Goal: Task Accomplishment & Management: Manage account settings

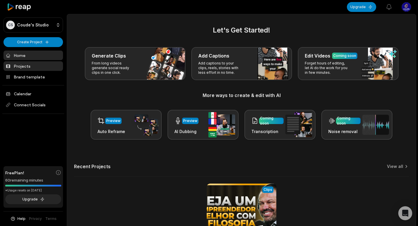
click at [29, 68] on link "Projects" at bounding box center [33, 66] width 60 height 10
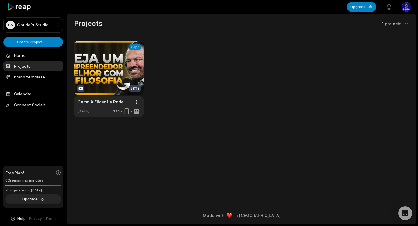
click at [24, 67] on link "Projects" at bounding box center [33, 66] width 60 height 10
click at [410, 8] on html "CS Coude's Studio Create Project Home Projects Brand template Calendar Connect …" at bounding box center [209, 113] width 418 height 226
click at [405, 8] on html "CS Coude's Studio Create Project Home Projects Brand template Calendar Connect …" at bounding box center [209, 113] width 418 height 226
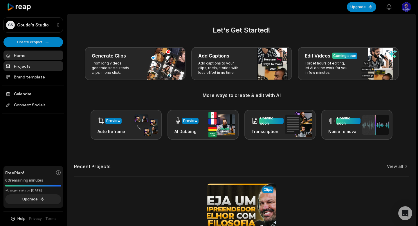
click at [34, 66] on link "Projects" at bounding box center [33, 66] width 60 height 10
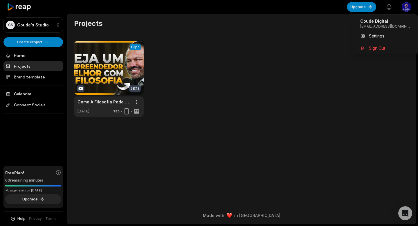
click at [411, 6] on html "CS Coude's Studio Create Project Home Projects Brand template Calendar Connect …" at bounding box center [209, 113] width 418 height 226
click at [376, 48] on span "Sign Out" at bounding box center [377, 48] width 16 height 6
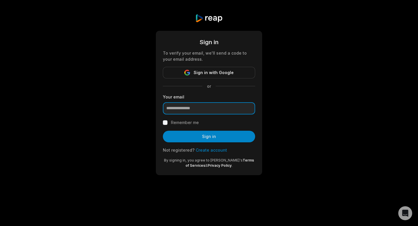
click at [215, 105] on input "email" at bounding box center [209, 108] width 92 height 12
paste input "**********"
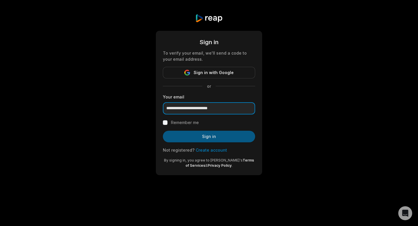
type input "**********"
click at [206, 138] on button "Sign in" at bounding box center [209, 137] width 92 height 12
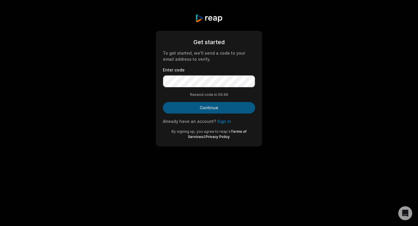
click at [205, 103] on button "Continue" at bounding box center [209, 108] width 92 height 12
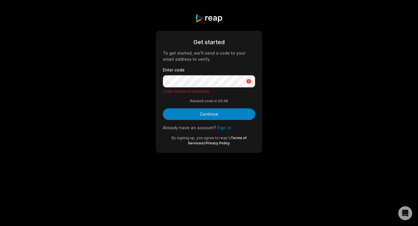
click at [195, 92] on p "Code must be 6 characters." at bounding box center [209, 91] width 92 height 5
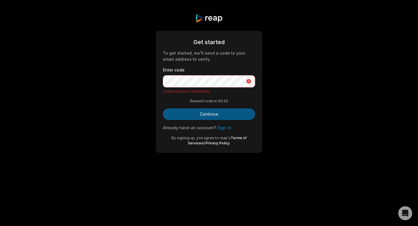
click at [219, 113] on button "Continue" at bounding box center [209, 114] width 92 height 12
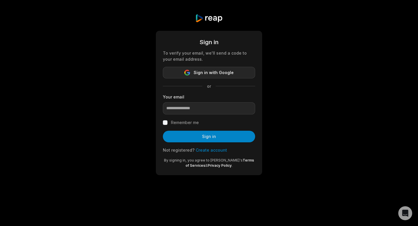
click at [197, 75] on span "Sign in with Google" at bounding box center [214, 72] width 40 height 7
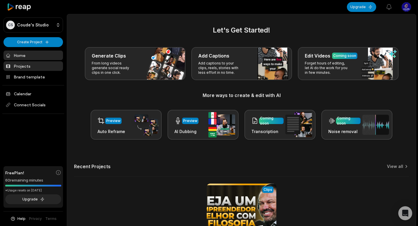
click at [28, 69] on link "Projects" at bounding box center [33, 66] width 60 height 10
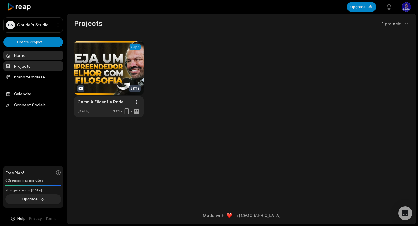
click at [19, 57] on link "Home" at bounding box center [33, 56] width 60 height 10
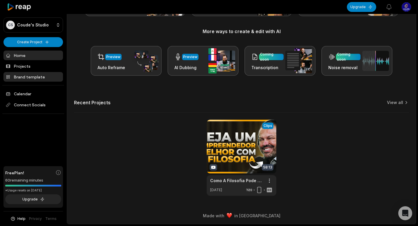
click at [18, 79] on link "Brand template" at bounding box center [33, 77] width 60 height 10
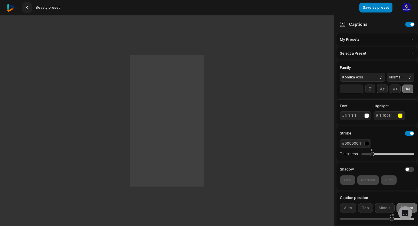
click at [29, 7] on icon at bounding box center [27, 7] width 5 height 5
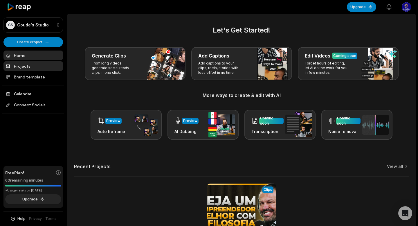
click at [22, 65] on link "Projects" at bounding box center [33, 66] width 60 height 10
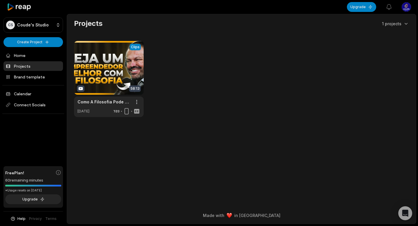
click at [46, 67] on link "Projects" at bounding box center [33, 66] width 60 height 10
click at [28, 55] on link "Home" at bounding box center [33, 56] width 60 height 10
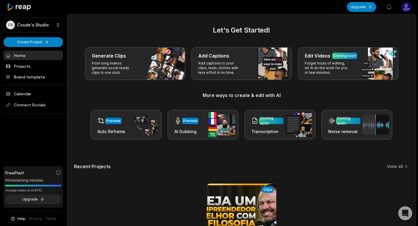
click at [408, 7] on html "CS Coude's Studio Create Project Home Projects Brand template Calendar Connect …" at bounding box center [209, 113] width 418 height 226
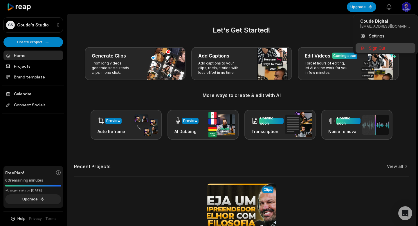
click at [378, 48] on span "Sign Out" at bounding box center [377, 48] width 16 height 6
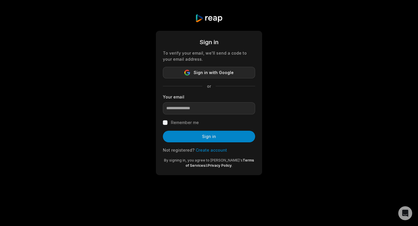
click at [222, 71] on span "Sign in with Google" at bounding box center [214, 72] width 40 height 7
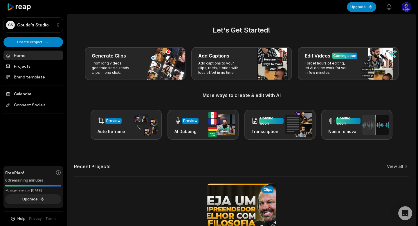
click at [406, 6] on html "CS Coude's Studio Create Project Home Projects Brand template Calendar Connect …" at bounding box center [209, 113] width 418 height 226
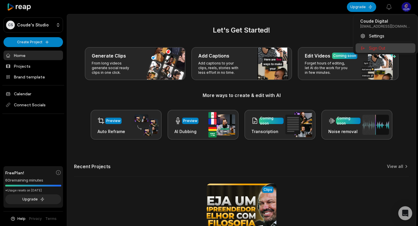
click at [376, 45] on div "Sign Out" at bounding box center [386, 48] width 60 height 10
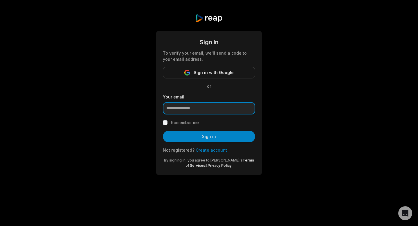
click at [194, 107] on input "email" at bounding box center [209, 108] width 92 height 12
paste input "**********"
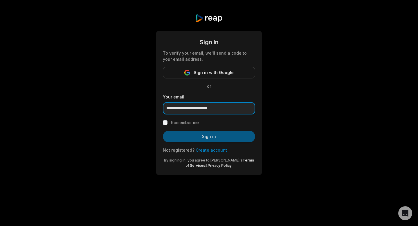
type input "**********"
click at [220, 141] on button "Sign in" at bounding box center [209, 137] width 92 height 12
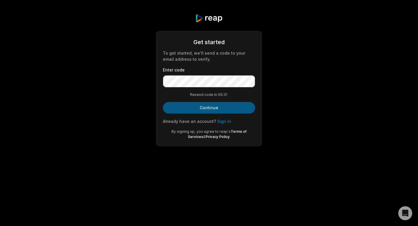
click at [209, 108] on button "Continue" at bounding box center [209, 108] width 92 height 12
